Goal: Transaction & Acquisition: Purchase product/service

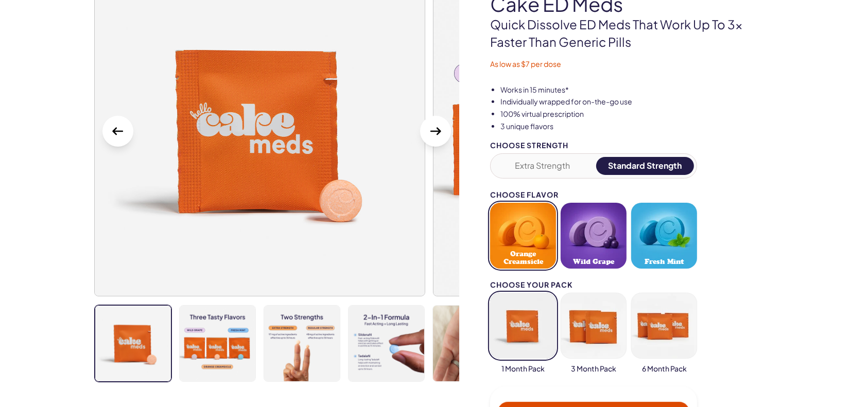
scroll to position [114, 0]
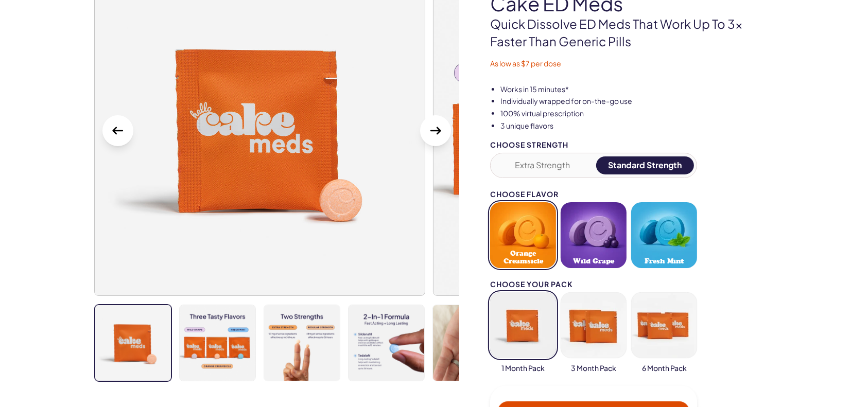
click at [433, 130] on icon "Next Slide" at bounding box center [435, 131] width 11 height 8
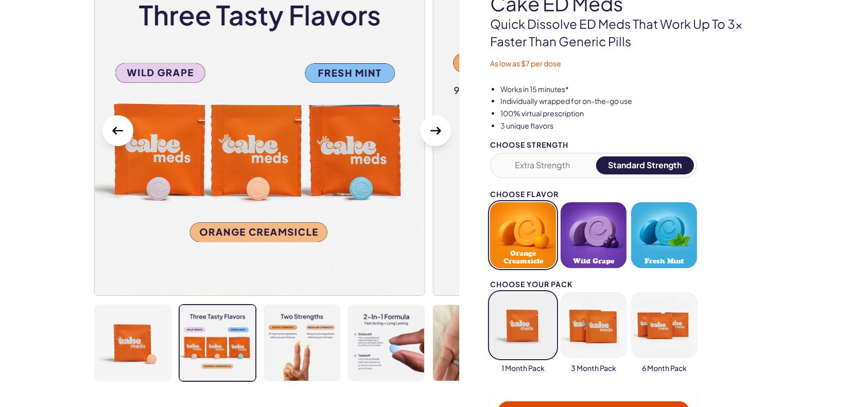
click at [433, 130] on icon "Next Slide" at bounding box center [435, 131] width 11 height 8
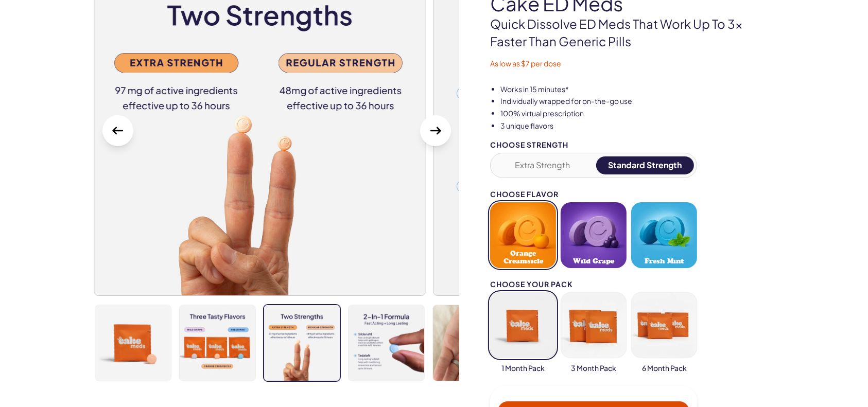
click at [433, 130] on icon "Next Slide" at bounding box center [435, 131] width 11 height 8
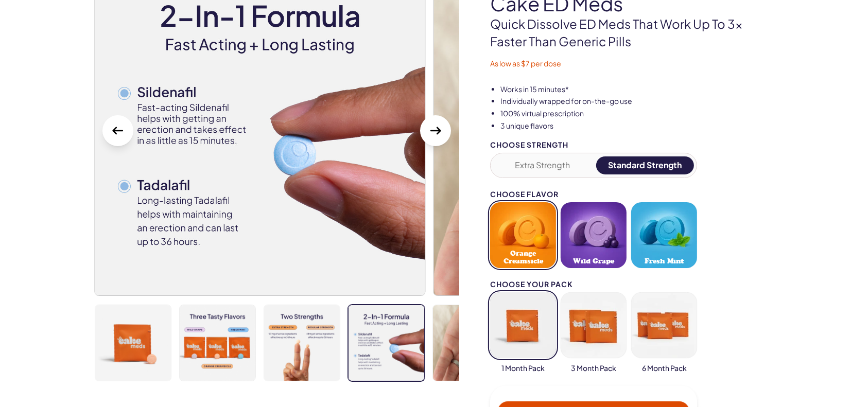
click at [433, 130] on icon "Next Slide" at bounding box center [435, 131] width 11 height 8
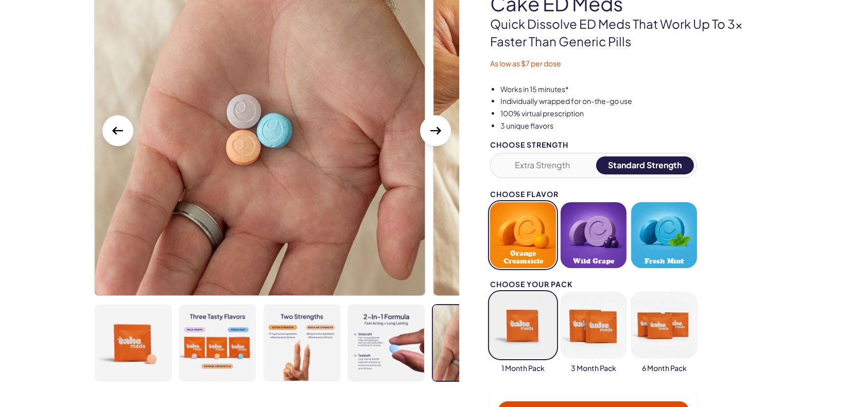
click at [433, 130] on icon "Next Slide" at bounding box center [435, 131] width 11 height 8
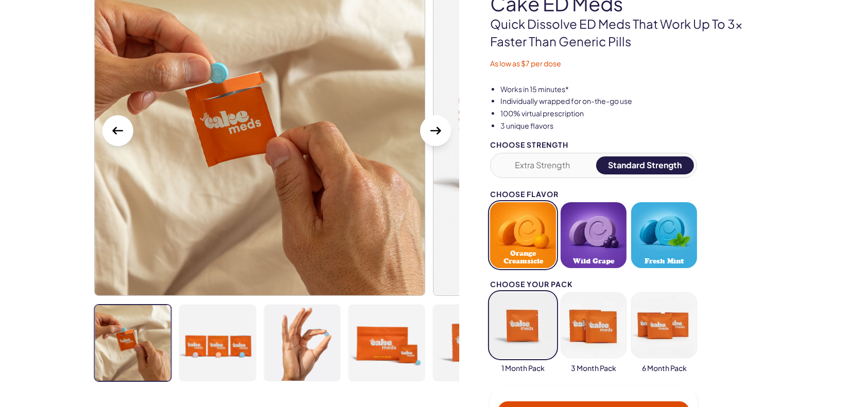
click at [433, 130] on icon "Next Slide" at bounding box center [435, 131] width 11 height 8
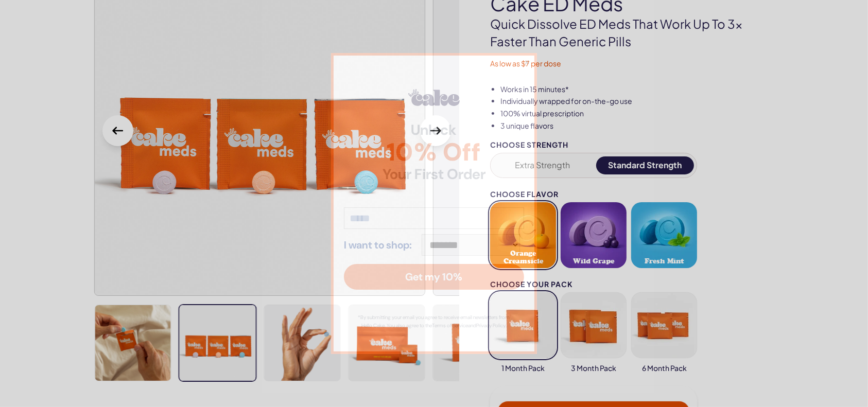
click at [433, 130] on strong "Unlock" at bounding box center [434, 130] width 180 height 14
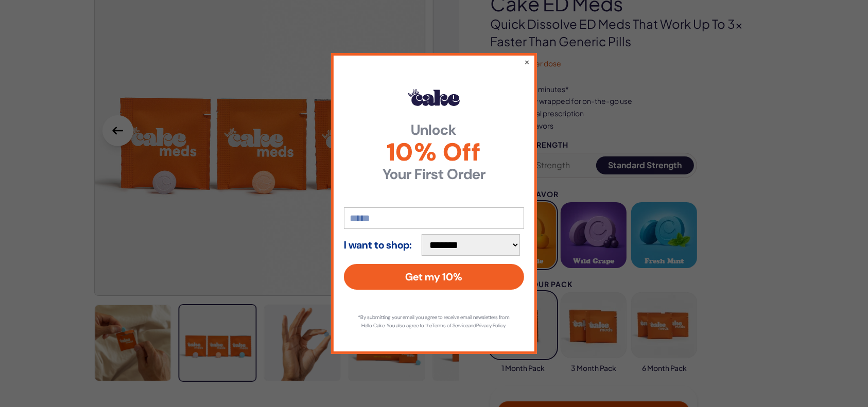
click at [0, 174] on div "**********" at bounding box center [434, 203] width 868 height 407
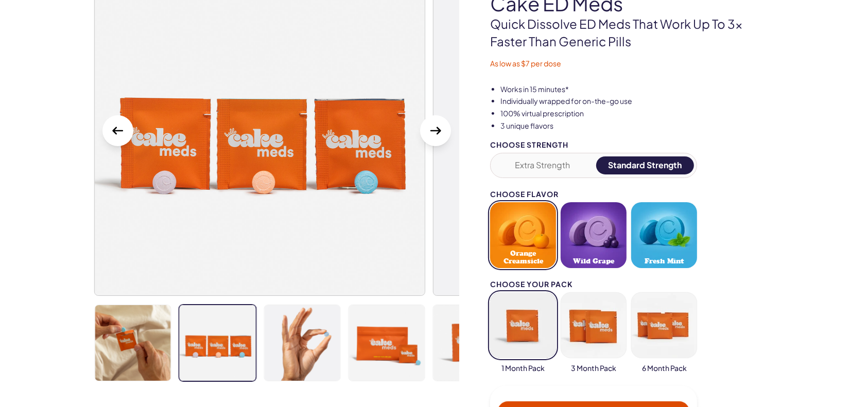
click at [445, 133] on button "Next Slide" at bounding box center [435, 130] width 31 height 31
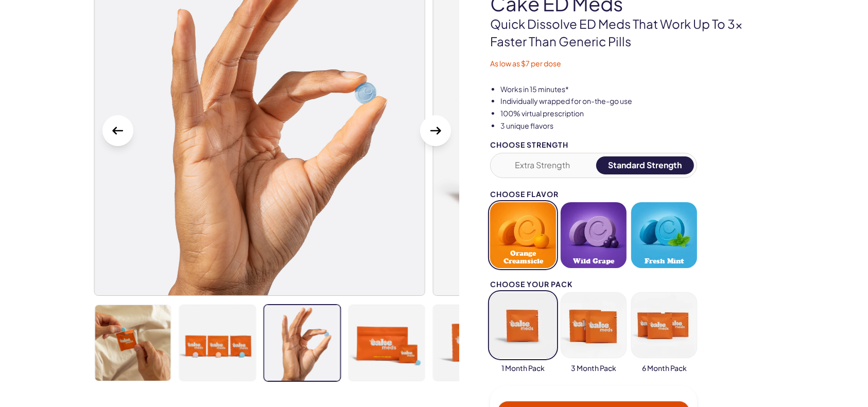
click at [445, 133] on button "Next Slide" at bounding box center [435, 130] width 31 height 31
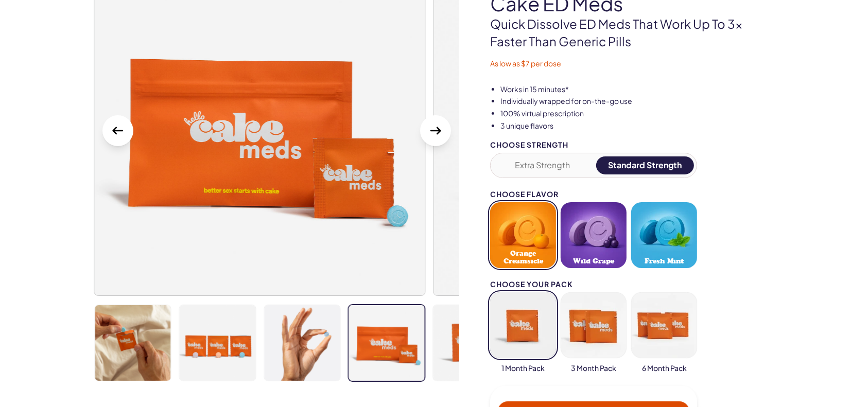
click at [445, 133] on button "Next Slide" at bounding box center [435, 130] width 31 height 31
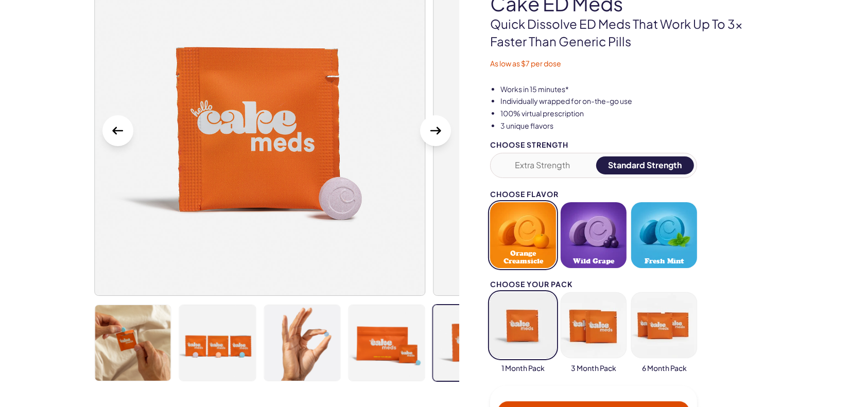
click at [445, 133] on button "Next Slide" at bounding box center [435, 130] width 31 height 31
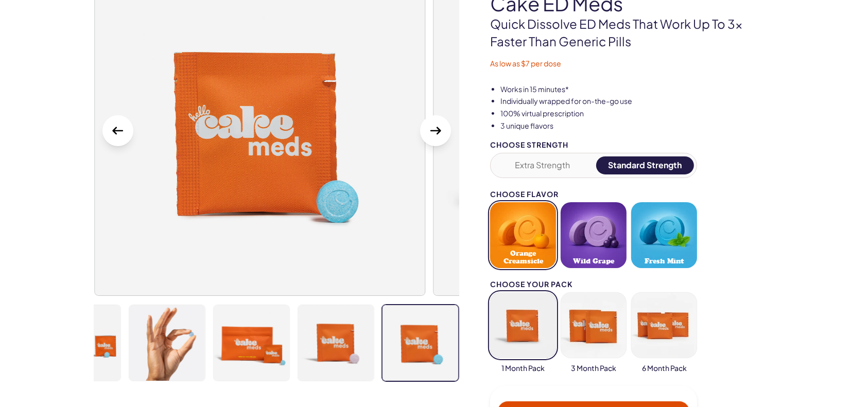
click at [445, 133] on button "Next Slide" at bounding box center [435, 130] width 31 height 31
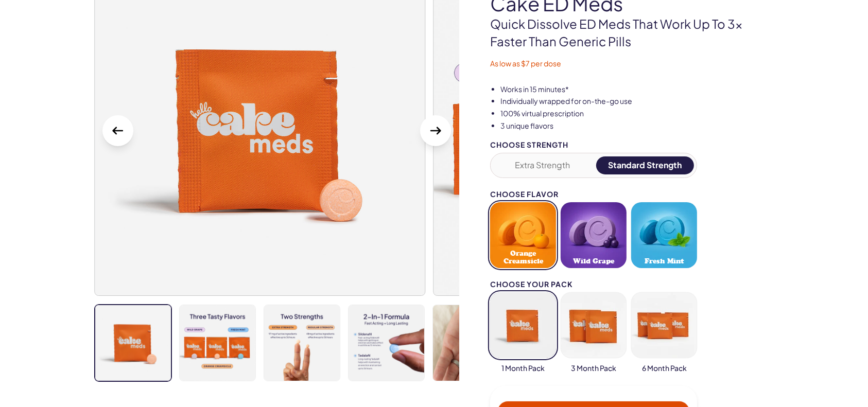
click at [445, 133] on button "Next Slide" at bounding box center [435, 130] width 31 height 31
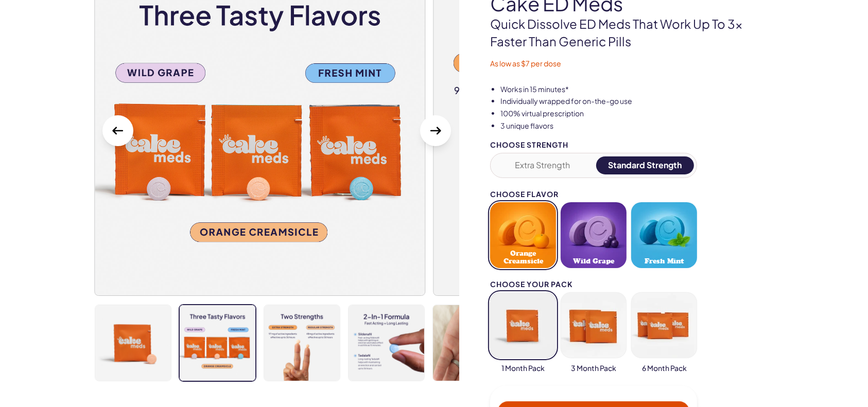
click at [445, 133] on button "Next Slide" at bounding box center [435, 130] width 31 height 31
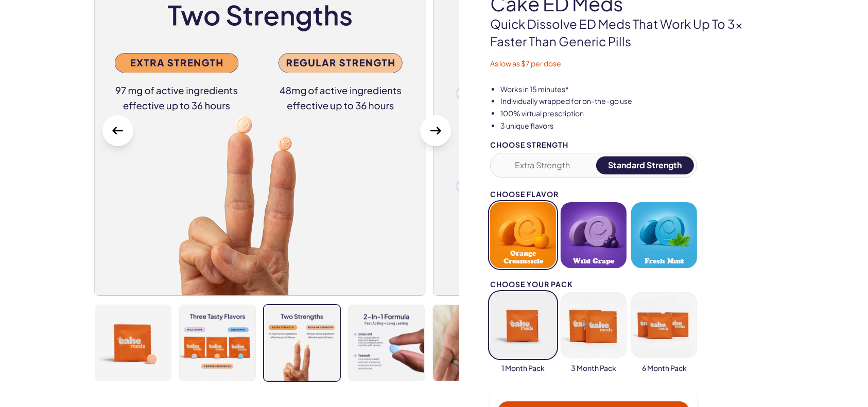
click at [126, 126] on icon "Previous slide" at bounding box center [118, 130] width 16 height 16
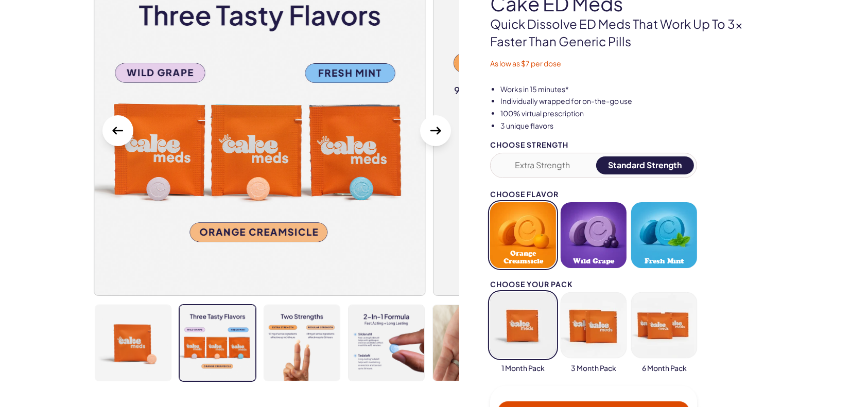
click at [126, 126] on icon "Previous slide" at bounding box center [118, 130] width 16 height 16
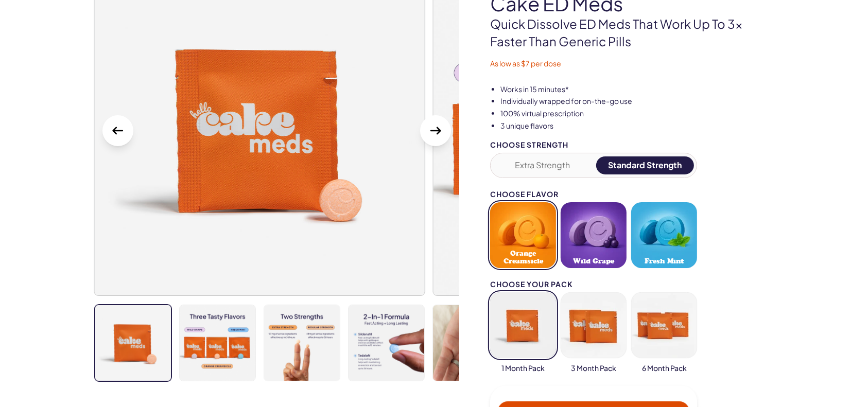
click at [126, 126] on icon "Previous slide" at bounding box center [118, 130] width 16 height 16
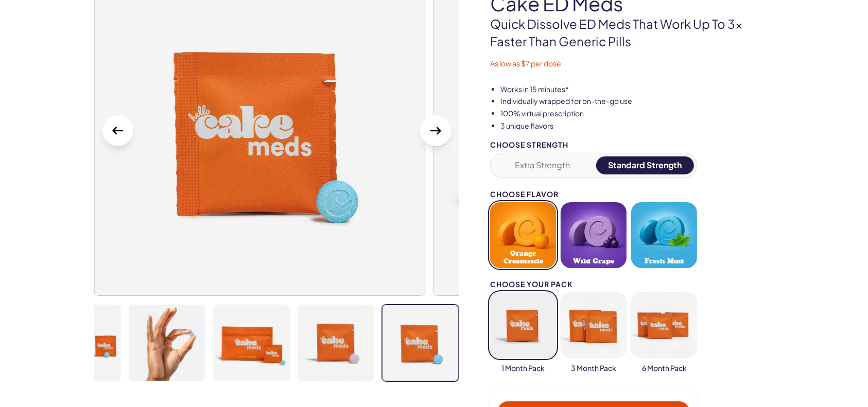
click at [126, 126] on icon "Previous slide" at bounding box center [118, 130] width 16 height 16
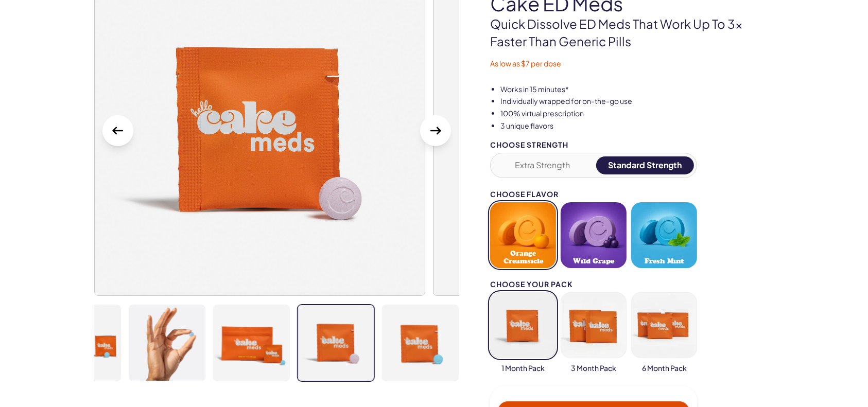
click at [126, 126] on icon "Previous slide" at bounding box center [118, 130] width 16 height 16
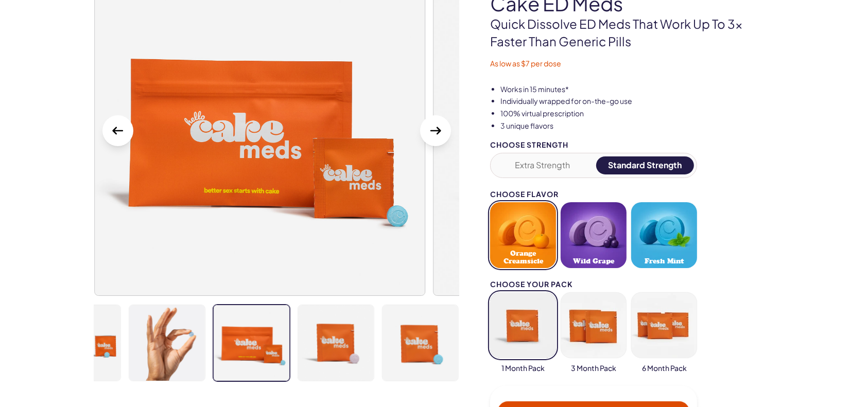
click at [217, 183] on img at bounding box center [260, 131] width 330 height 330
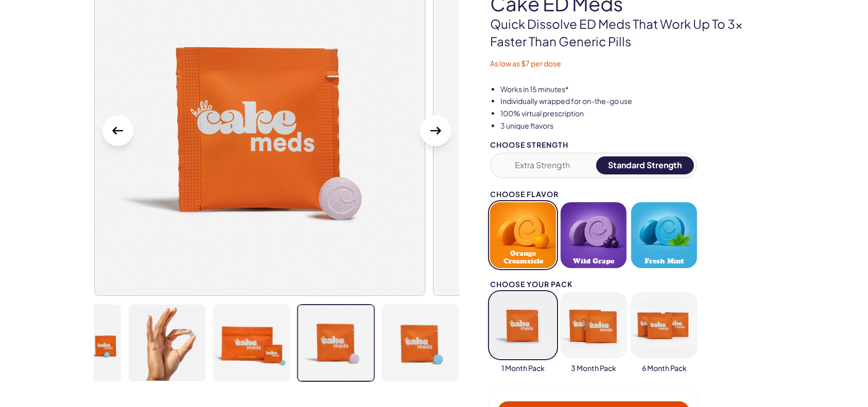
click at [203, 188] on img at bounding box center [260, 131] width 330 height 330
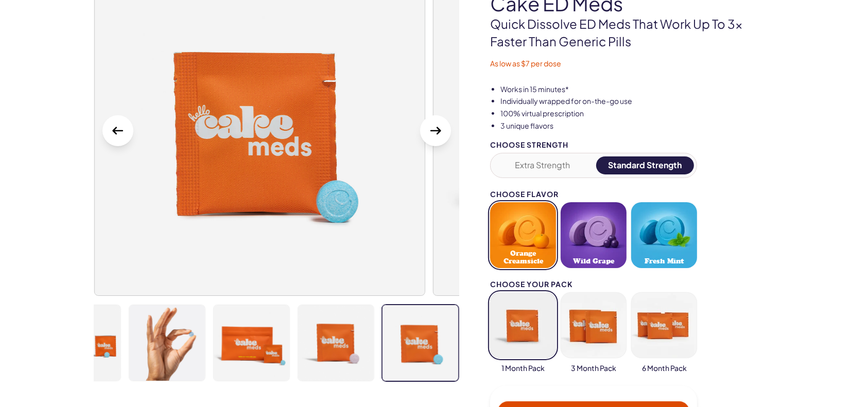
click at [195, 193] on img at bounding box center [260, 131] width 330 height 330
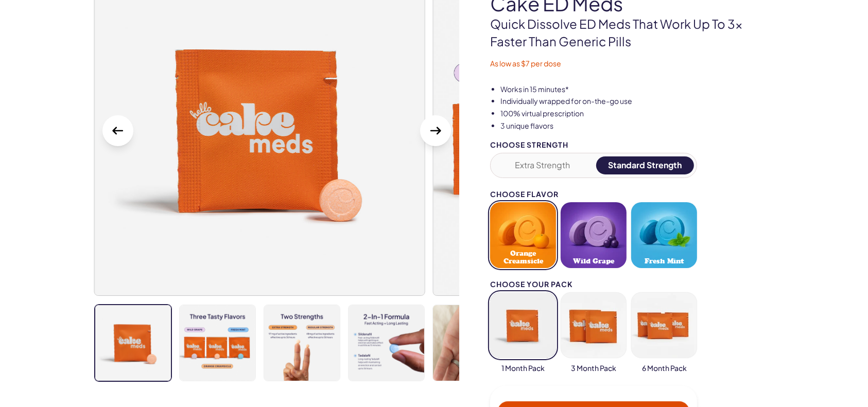
click at [179, 192] on img at bounding box center [260, 131] width 330 height 330
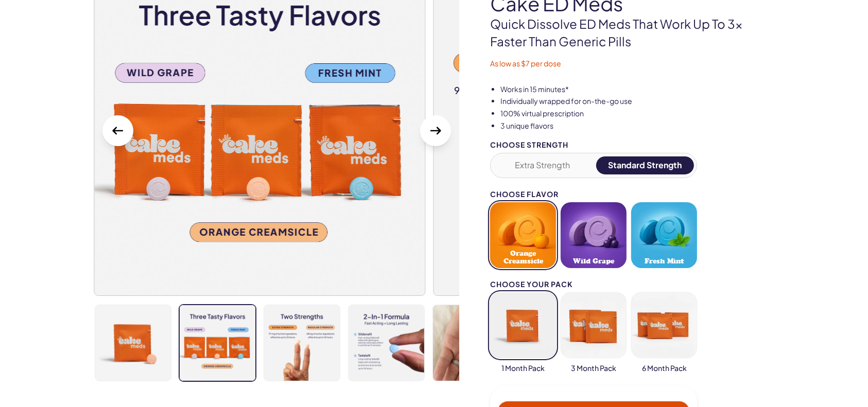
click at [150, 195] on img at bounding box center [260, 131] width 330 height 330
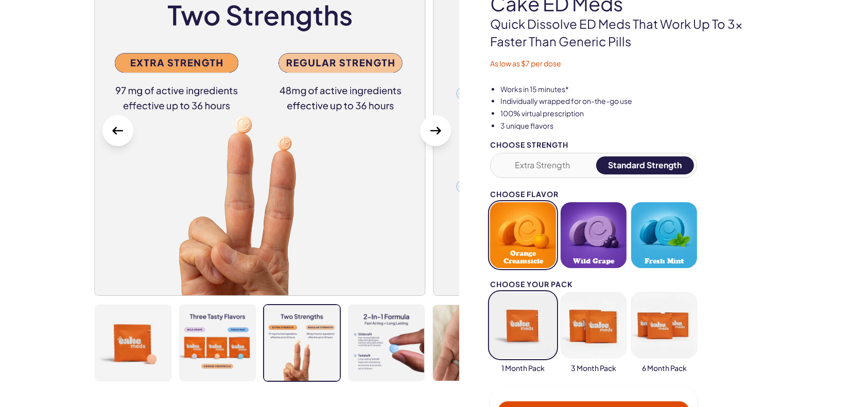
click at [400, 199] on img at bounding box center [260, 131] width 330 height 330
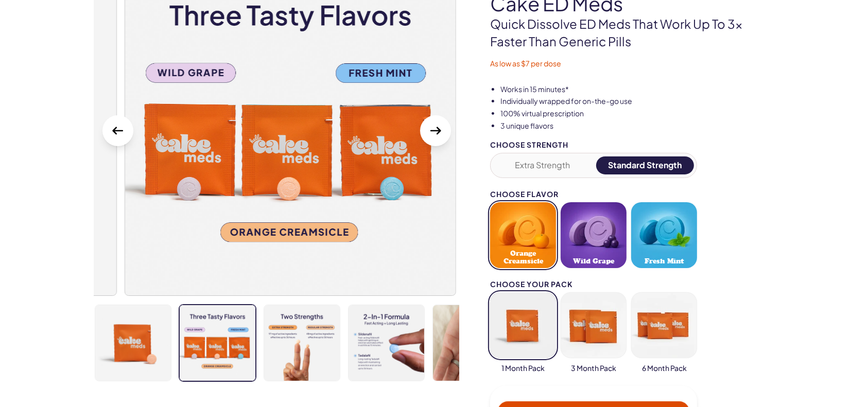
click at [354, 200] on img at bounding box center [290, 131] width 330 height 330
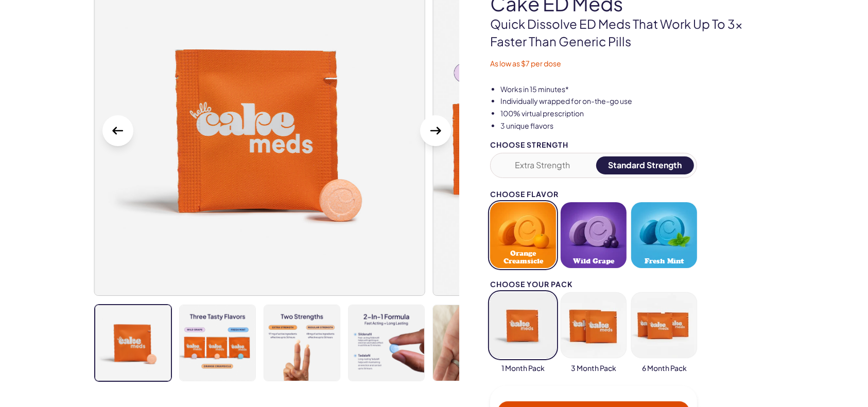
click at [366, 217] on img at bounding box center [260, 131] width 330 height 330
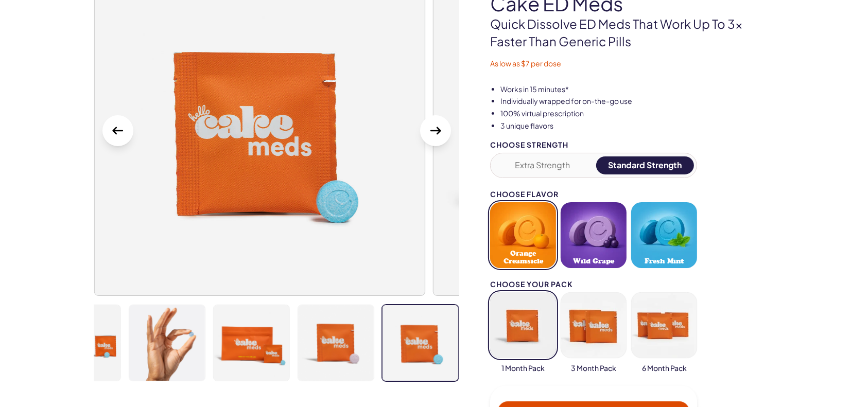
click at [414, 215] on img at bounding box center [260, 131] width 330 height 330
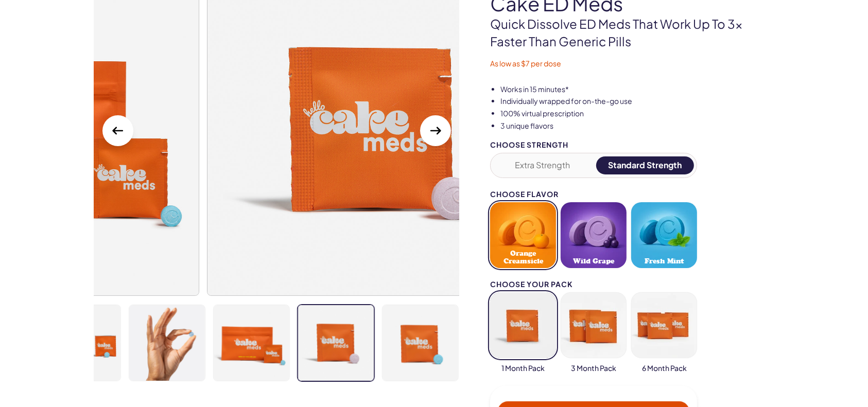
click at [458, 217] on img at bounding box center [372, 131] width 330 height 330
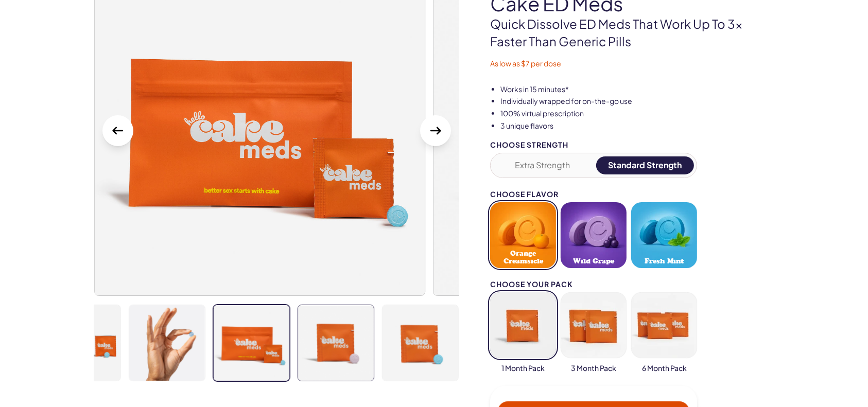
click at [340, 345] on img at bounding box center [336, 343] width 76 height 76
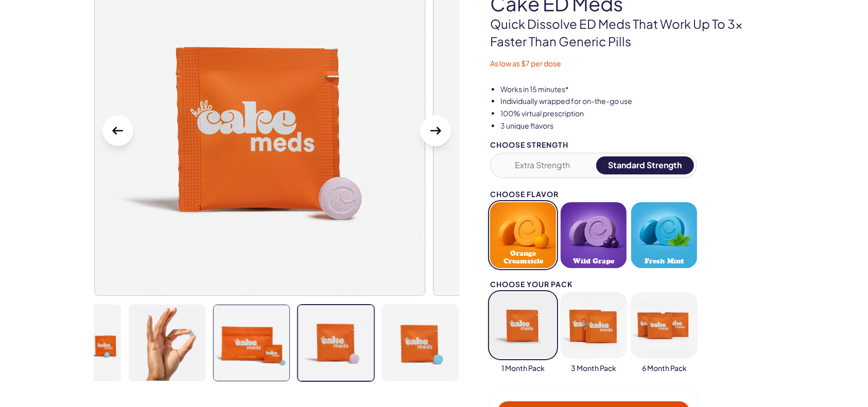
click at [232, 333] on img at bounding box center [252, 343] width 76 height 76
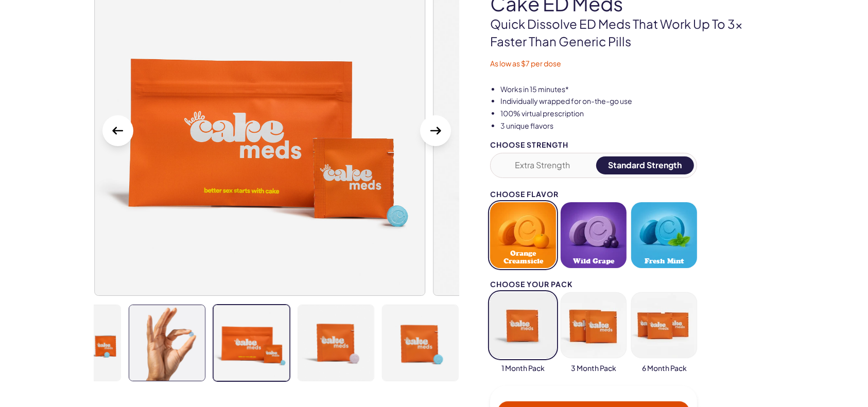
click at [167, 335] on img at bounding box center [167, 343] width 76 height 76
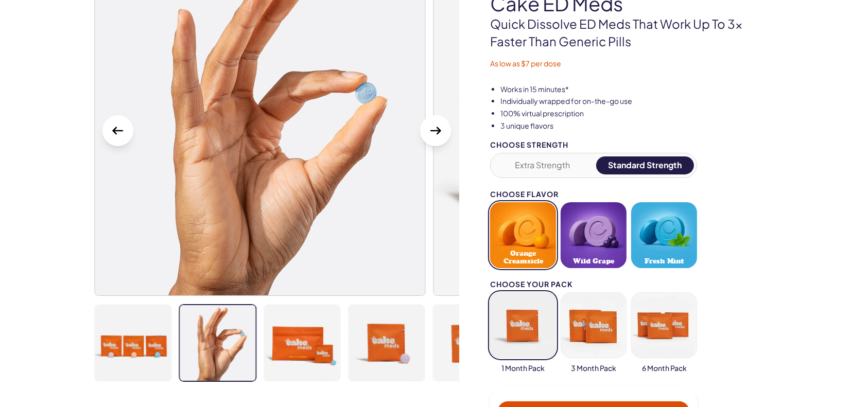
click at [342, 334] on div at bounding box center [276, 343] width 365 height 78
click at [372, 341] on img at bounding box center [386, 343] width 76 height 76
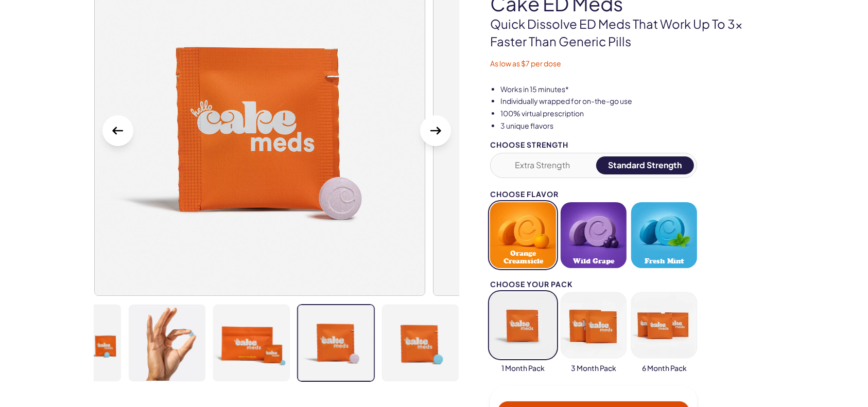
click at [328, 342] on img at bounding box center [336, 343] width 76 height 76
click at [95, 342] on img at bounding box center [82, 343] width 76 height 76
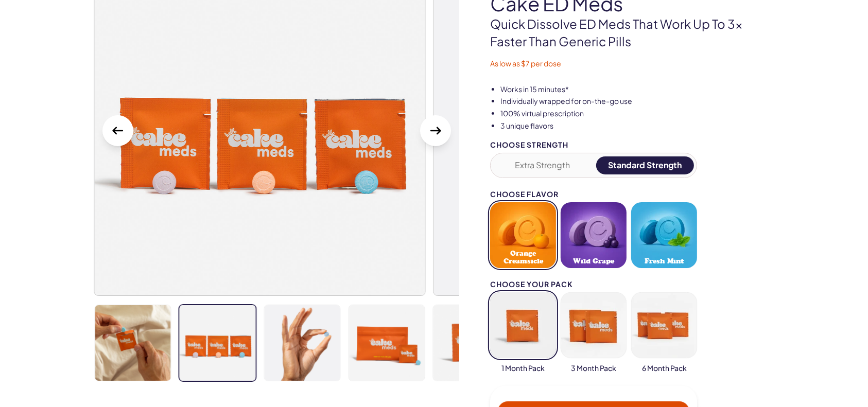
click at [205, 333] on img at bounding box center [218, 343] width 76 height 76
click at [147, 339] on img at bounding box center [133, 343] width 76 height 76
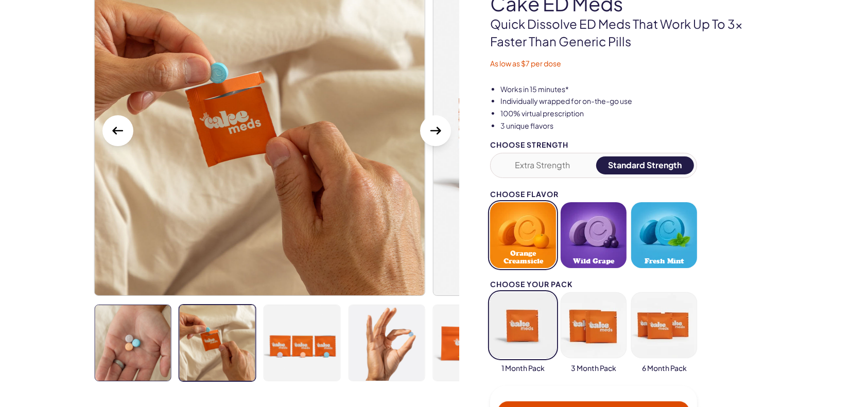
click at [160, 338] on img at bounding box center [133, 343] width 76 height 76
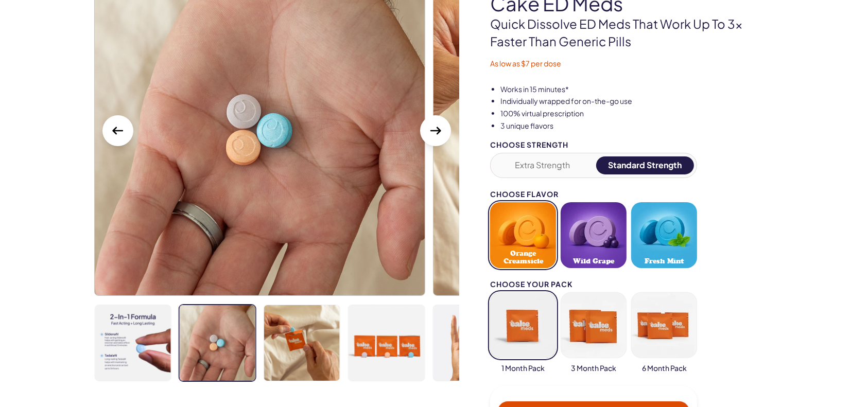
click at [229, 327] on img at bounding box center [218, 343] width 76 height 76
click at [432, 134] on icon "Next Slide" at bounding box center [435, 130] width 16 height 16
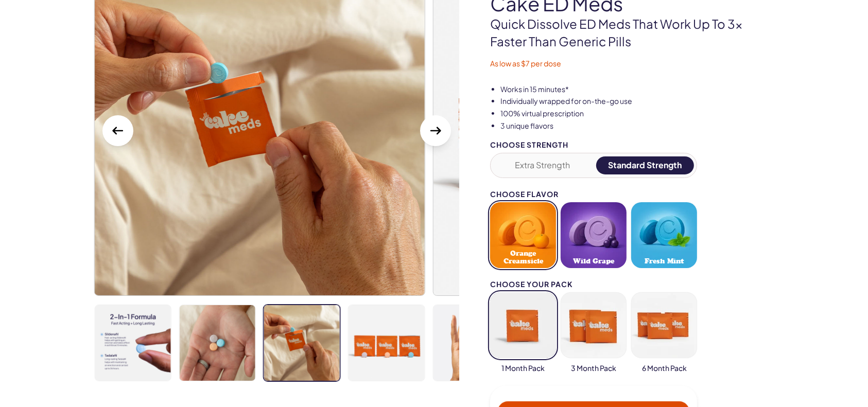
click at [433, 136] on icon "Next Slide" at bounding box center [435, 130] width 16 height 16
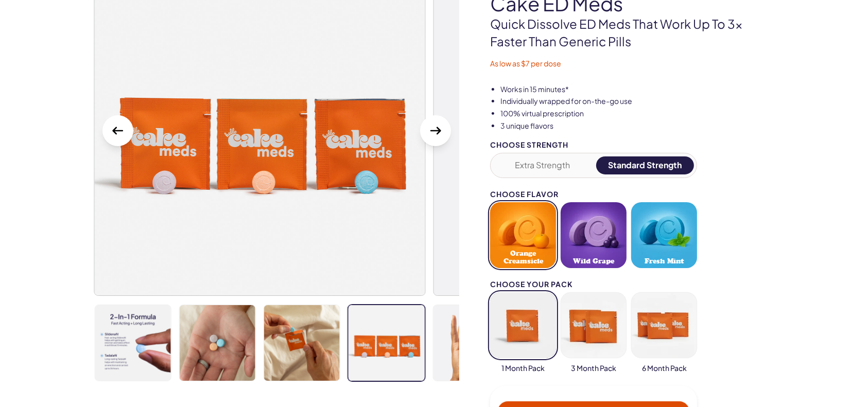
click at [404, 356] on img at bounding box center [386, 343] width 76 height 76
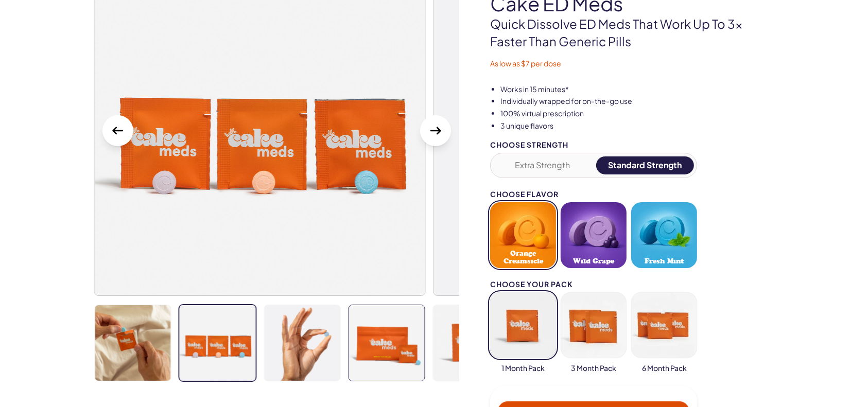
click at [379, 335] on img at bounding box center [386, 343] width 76 height 76
